Goal: Answer question/provide support

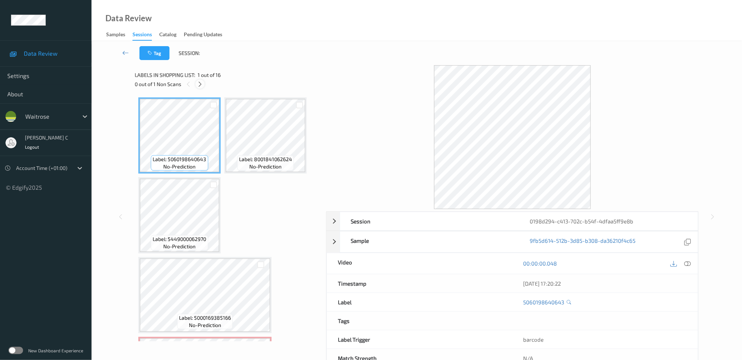
click at [201, 83] on icon at bounding box center [200, 84] width 6 height 7
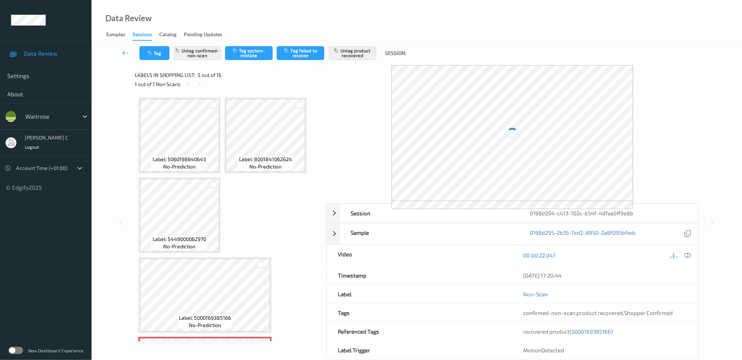
scroll to position [162, 0]
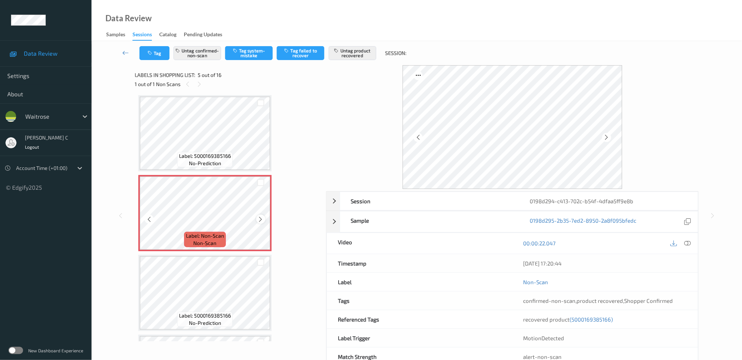
click at [261, 216] on icon at bounding box center [261, 219] width 6 height 7
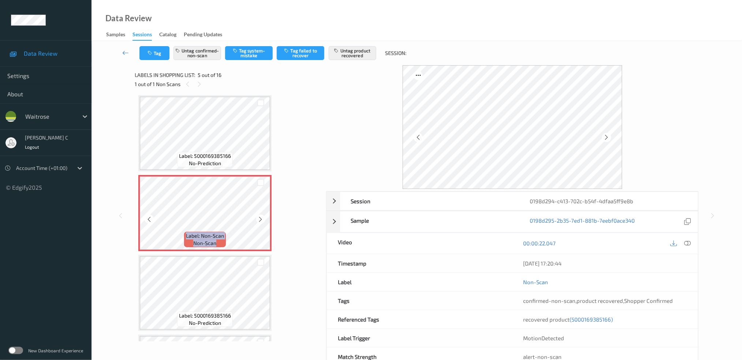
click at [261, 216] on icon at bounding box center [261, 219] width 6 height 7
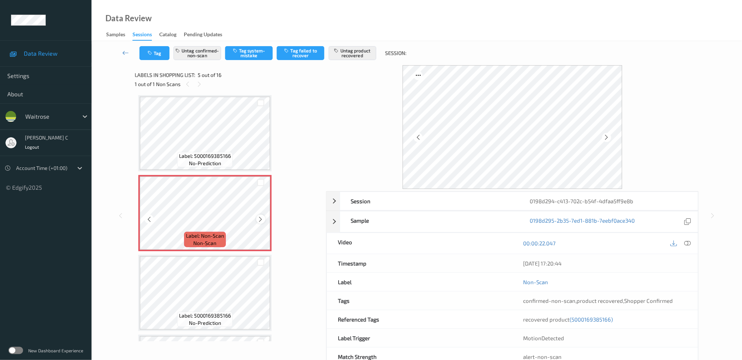
click at [261, 216] on icon at bounding box center [261, 219] width 6 height 7
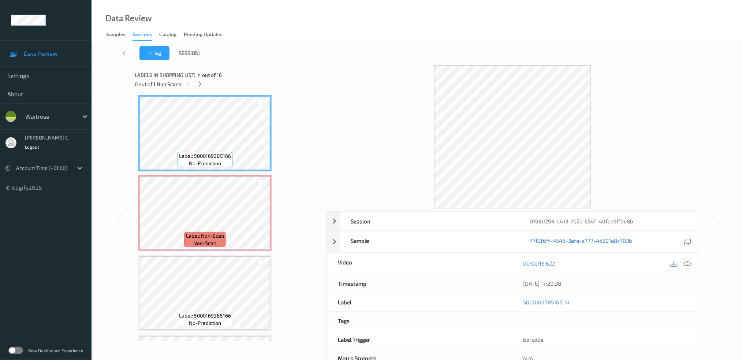
click at [689, 263] on icon at bounding box center [687, 263] width 7 height 7
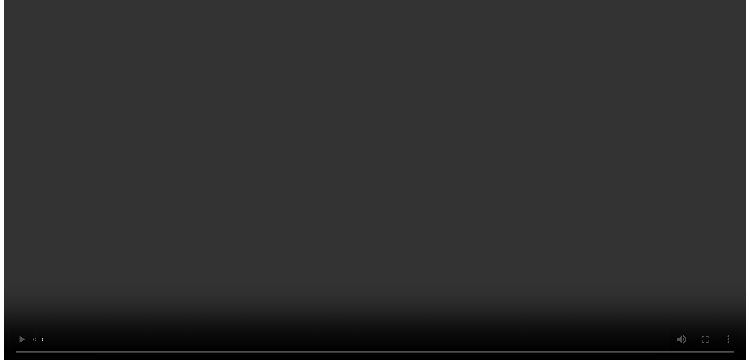
scroll to position [260, 0]
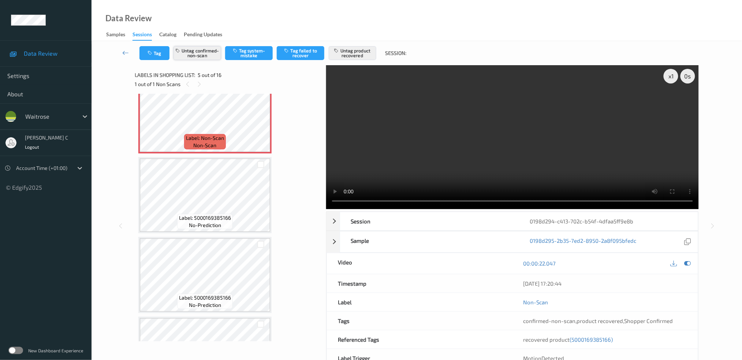
click at [213, 53] on button "Untag confirmed-non-scan" at bounding box center [198, 53] width 48 height 14
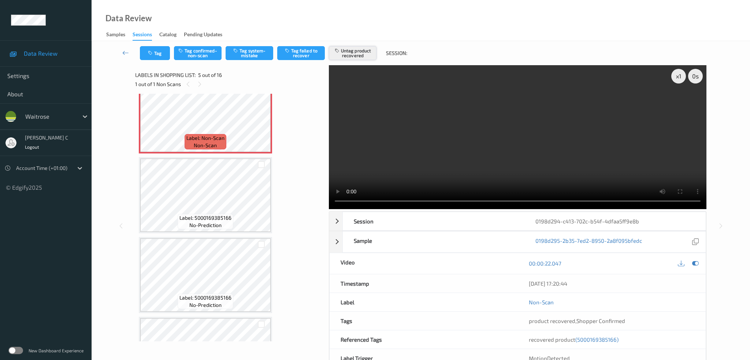
click at [355, 58] on button "Untag product recovered" at bounding box center [353, 53] width 48 height 14
click at [204, 56] on button "Tag confirmed-non-scan" at bounding box center [198, 53] width 48 height 14
click at [361, 58] on button "Tag product recovered" at bounding box center [353, 53] width 48 height 14
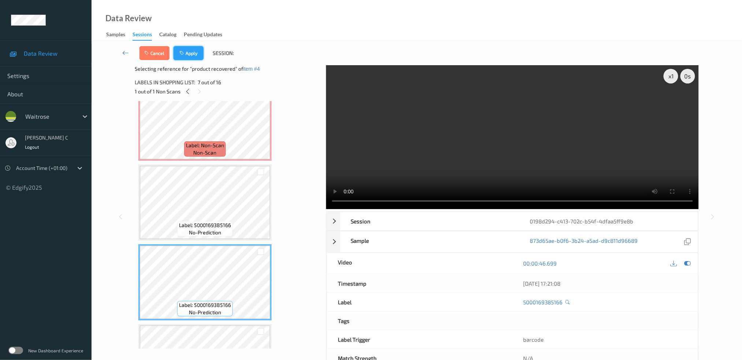
click at [195, 55] on button "Apply" at bounding box center [189, 53] width 30 height 14
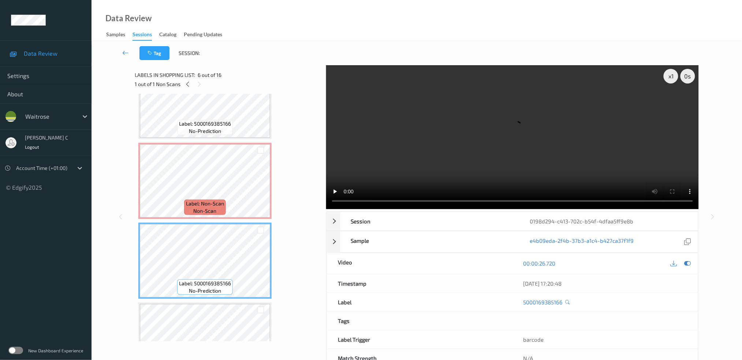
scroll to position [211, 0]
